Goal: Task Accomplishment & Management: Use online tool/utility

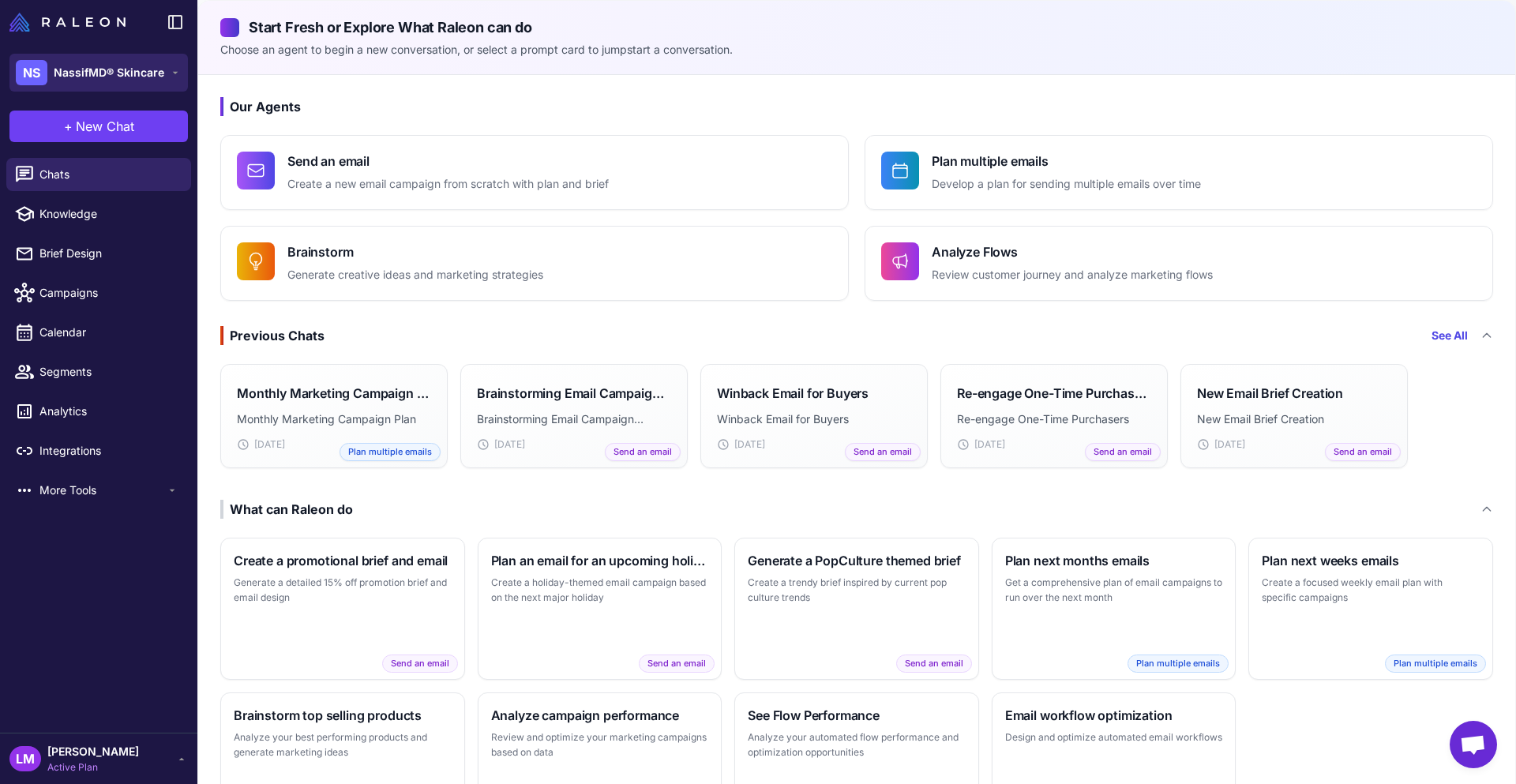
click at [142, 75] on span "NassifMD® Skincare" at bounding box center [108, 72] width 110 height 17
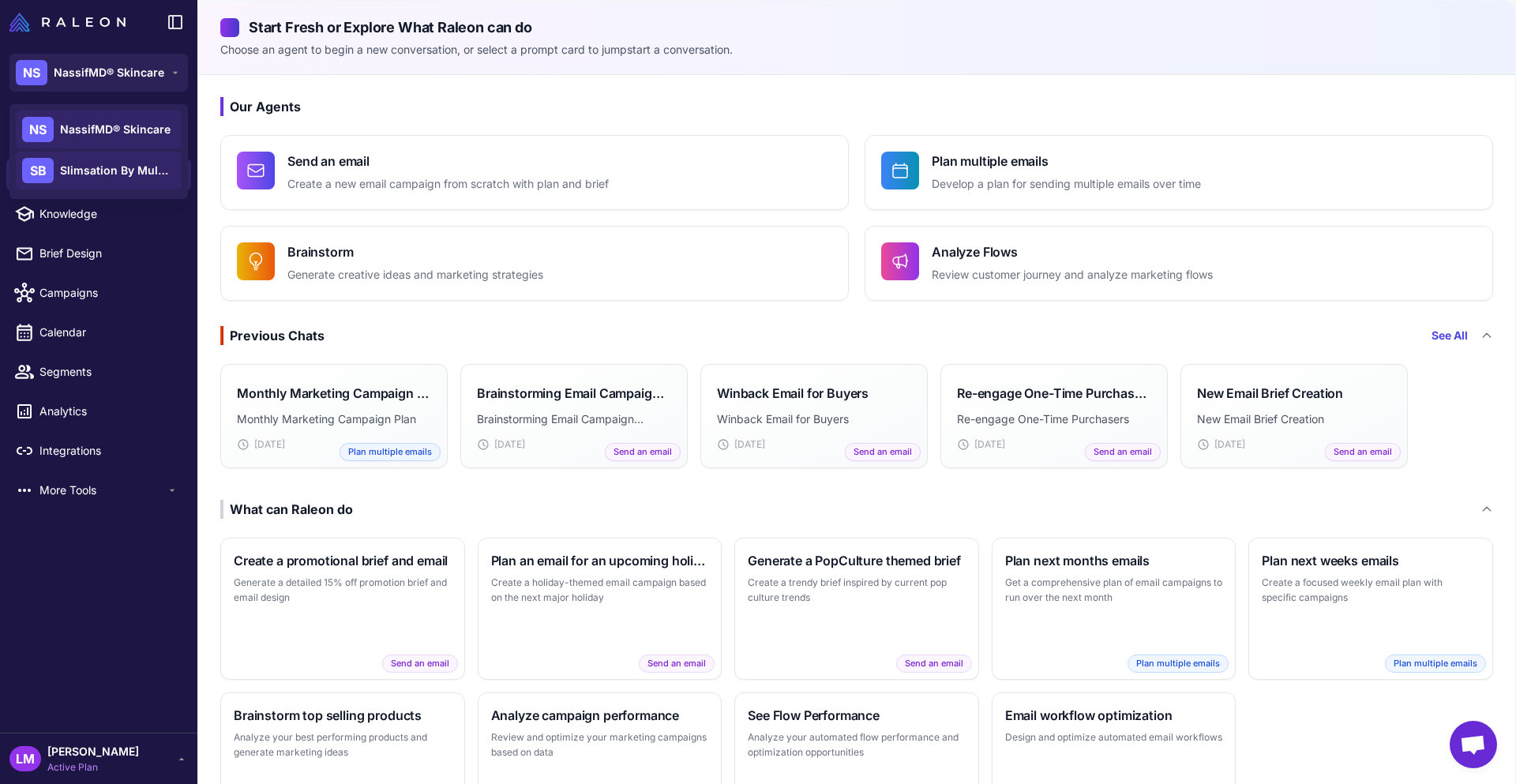
click at [139, 175] on span "Slimsation By Multiples" at bounding box center [114, 170] width 110 height 17
